Goal: Task Accomplishment & Management: Manage account settings

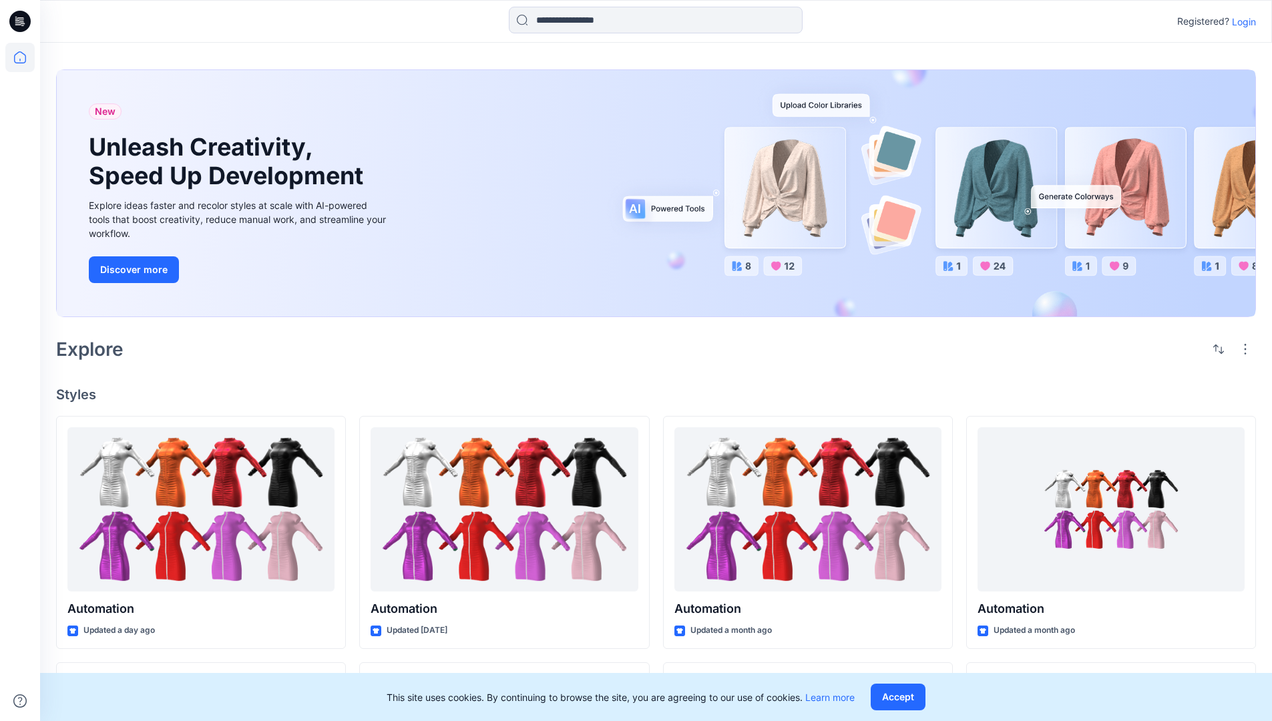
click at [1241, 21] on p "Login" at bounding box center [1244, 22] width 24 height 14
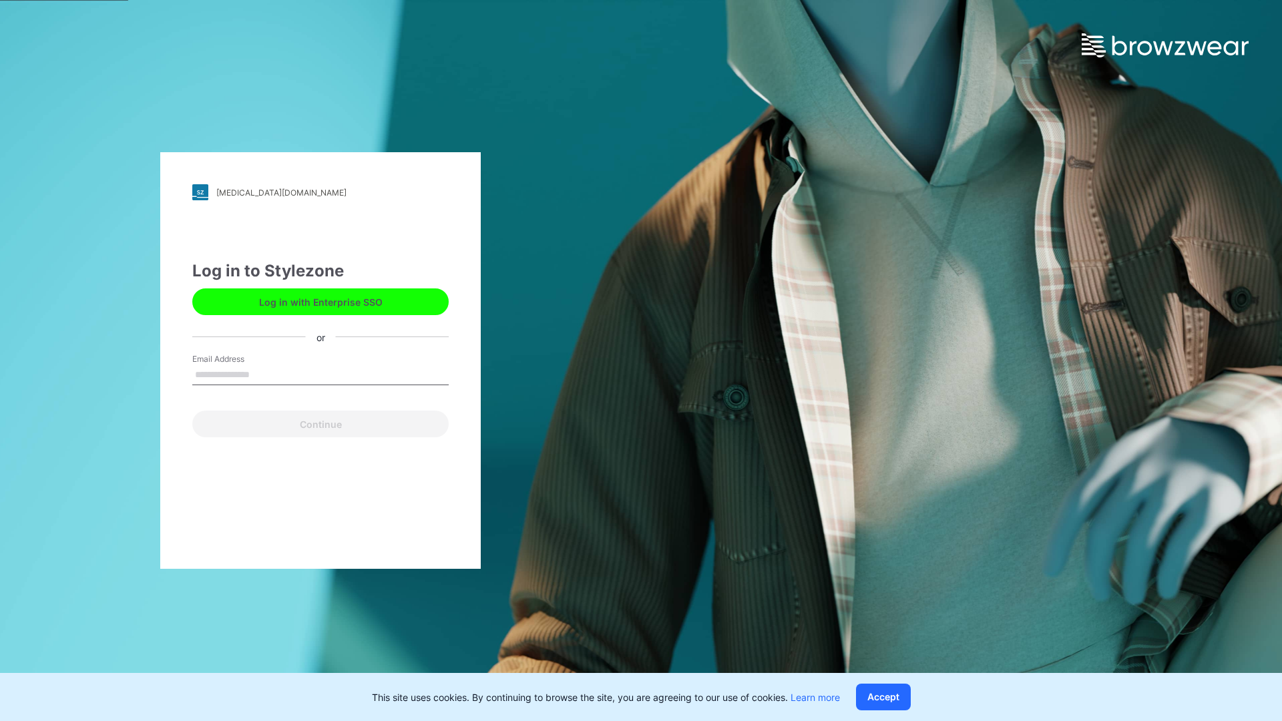
click at [264, 374] on input "Email Address" at bounding box center [320, 375] width 256 height 20
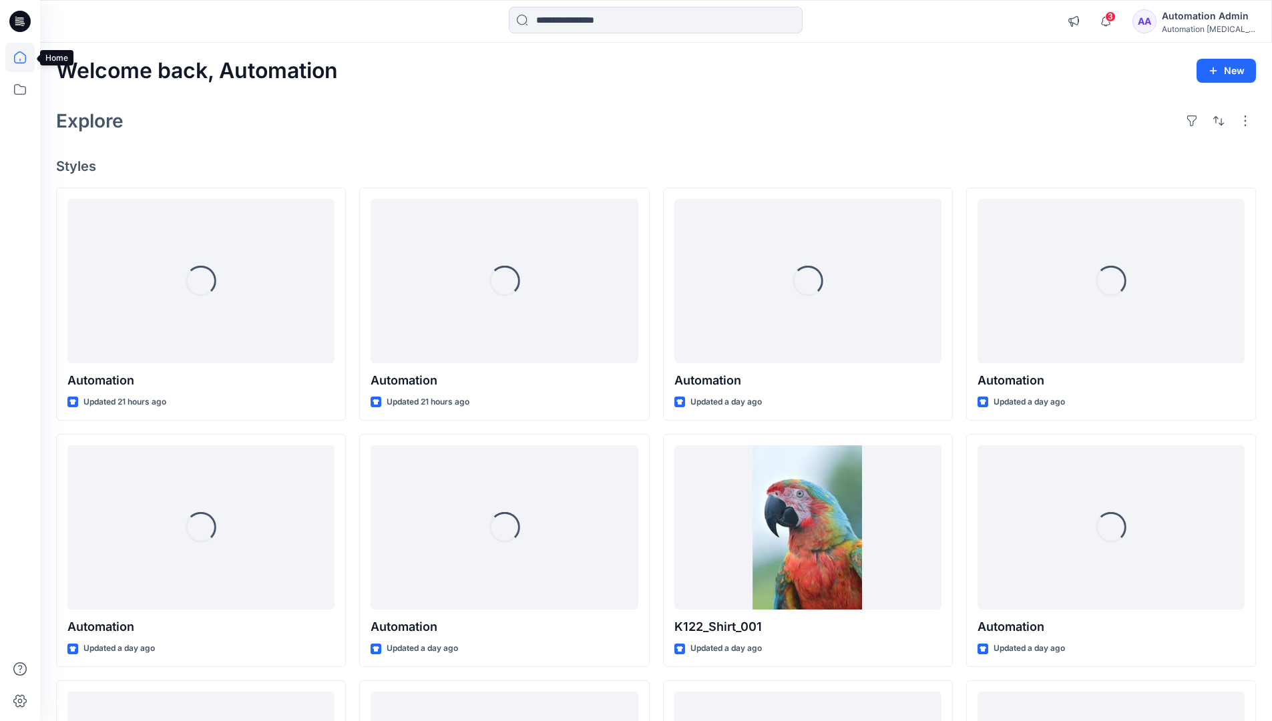
click at [25, 57] on icon at bounding box center [20, 57] width 12 height 12
